Goal: Find specific page/section: Find specific page/section

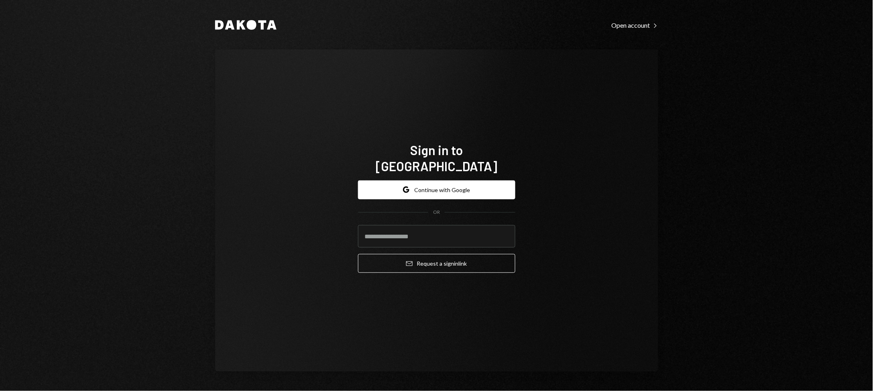
type input "**********"
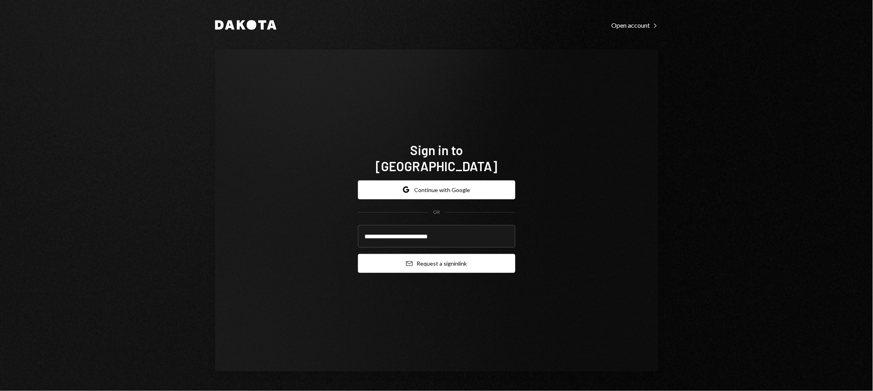
click at [446, 255] on button "Email Request a sign in link" at bounding box center [436, 263] width 157 height 19
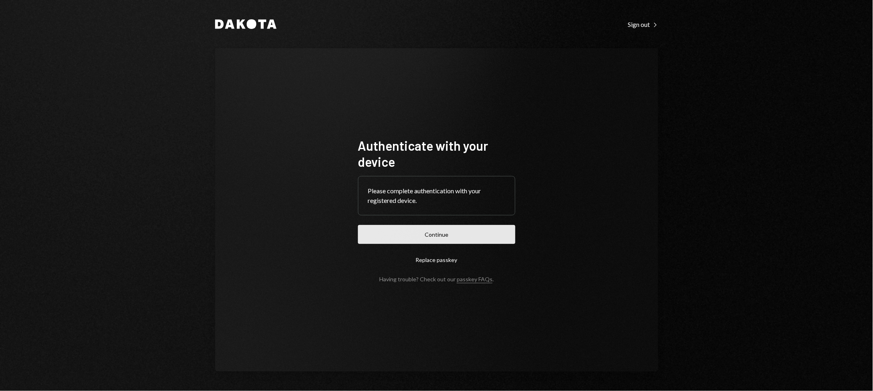
click at [421, 240] on button "Continue" at bounding box center [436, 234] width 157 height 19
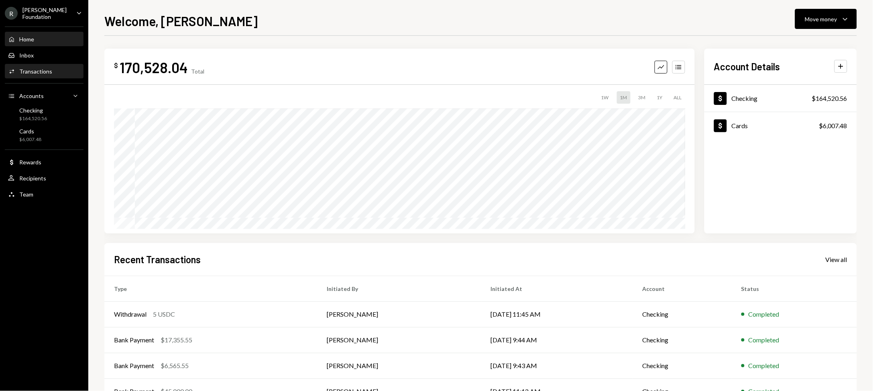
click at [29, 69] on div "Transactions" at bounding box center [35, 71] width 33 height 7
